Goal: Book appointment/travel/reservation

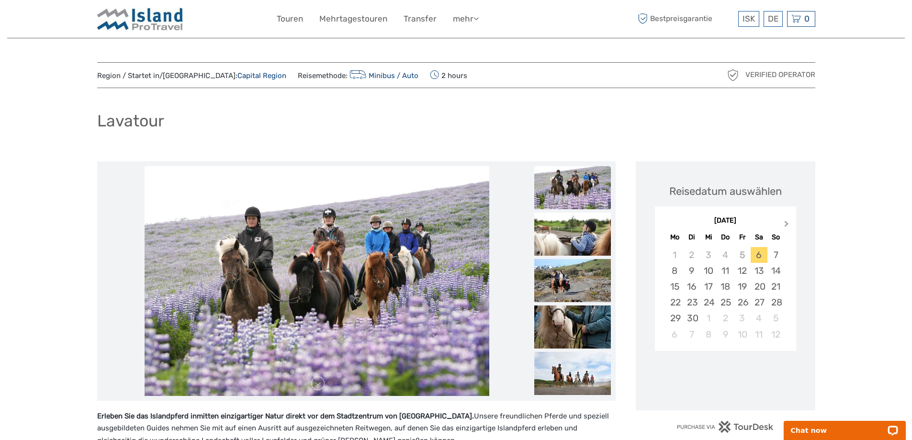
click at [787, 226] on span "Next Month" at bounding box center [787, 226] width 0 height 14
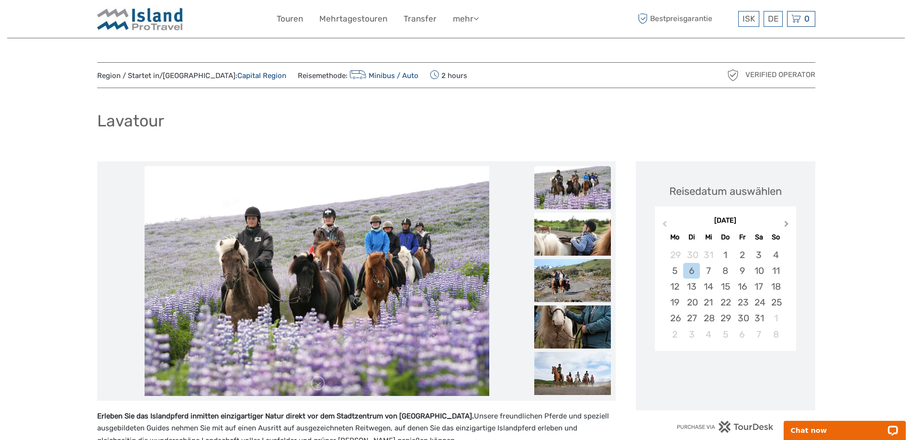
click at [787, 226] on span "Next Month" at bounding box center [787, 226] width 0 height 14
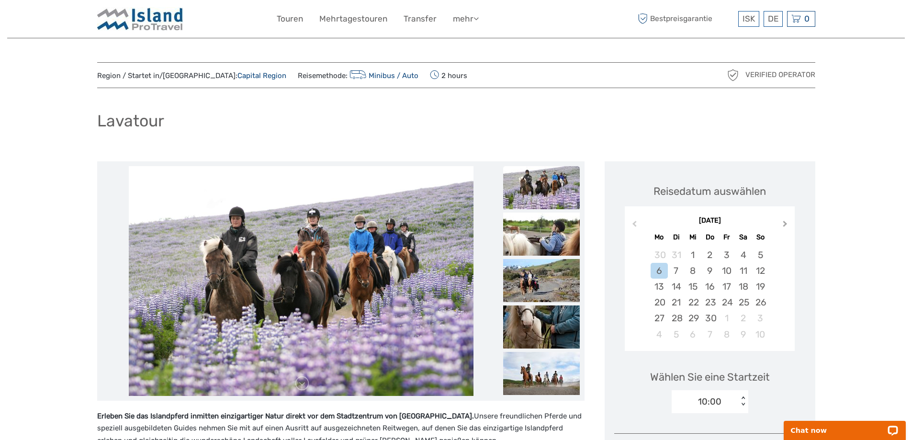
click at [785, 226] on span "Next Month" at bounding box center [785, 226] width 0 height 14
click at [789, 226] on button "Next Month" at bounding box center [786, 225] width 15 height 15
click at [660, 283] on div "10" at bounding box center [659, 287] width 17 height 16
